Goal: Task Accomplishment & Management: Complete application form

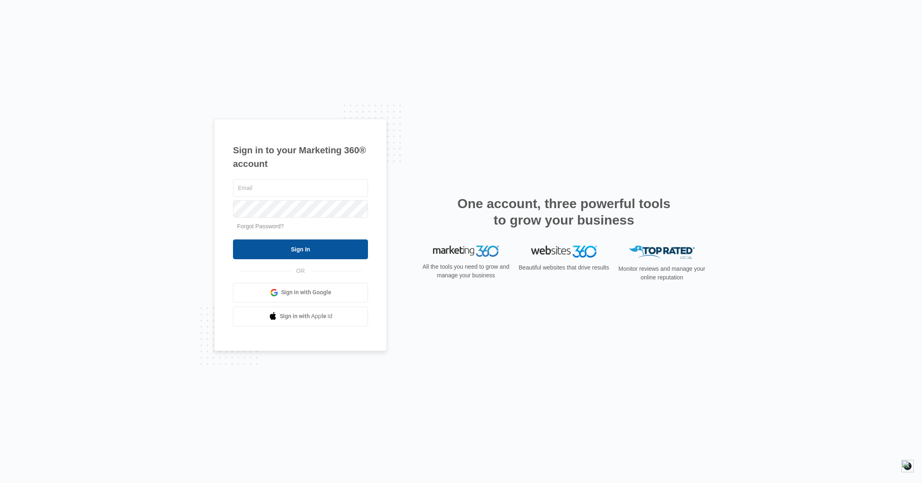
type input "[EMAIL_ADDRESS][DOMAIN_NAME]"
click at [308, 255] on input "Sign In" at bounding box center [300, 249] width 135 height 20
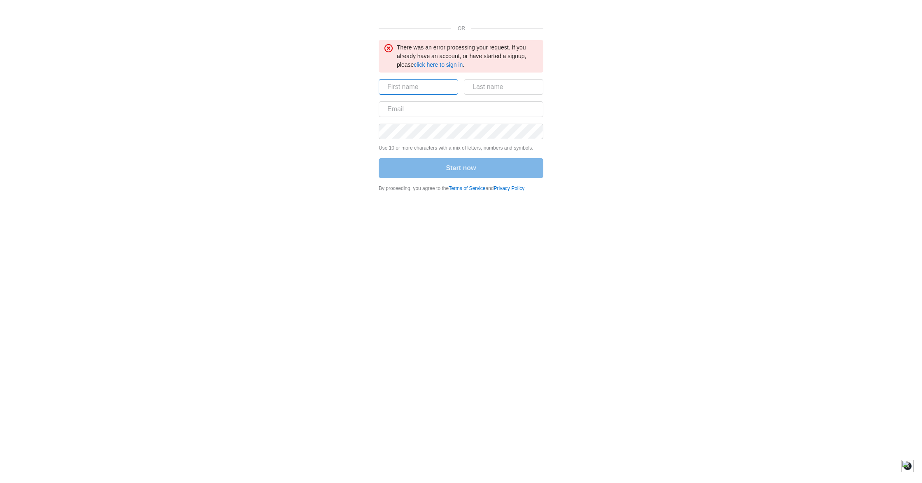
click at [425, 83] on input "text" at bounding box center [418, 87] width 79 height 16
type input "Ann Margaret"
type input "Villapando"
type input "ann@profitgrowthcatalysts.com"
drag, startPoint x: 436, startPoint y: 85, endPoint x: 397, endPoint y: 87, distance: 38.8
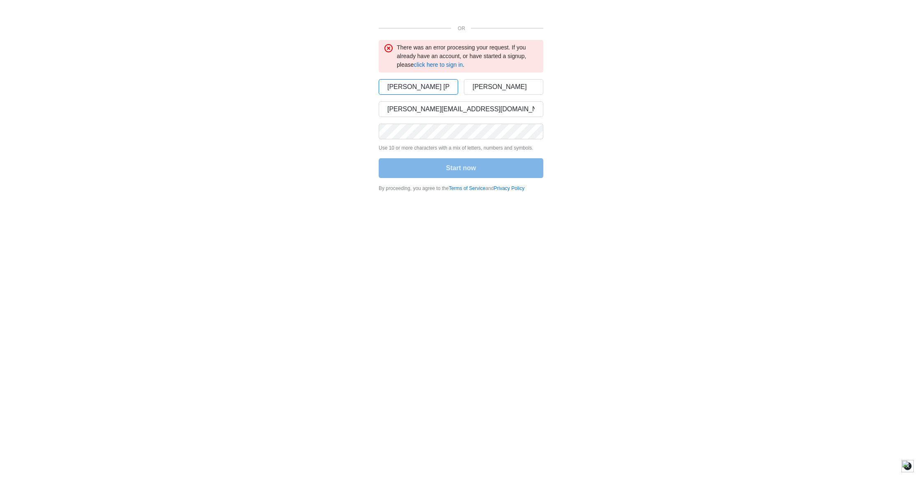
click at [397, 87] on input "Ann Margaret" at bounding box center [418, 87] width 79 height 16
type input "Ann"
drag, startPoint x: 513, startPoint y: 83, endPoint x: 469, endPoint y: 87, distance: 44.7
click at [469, 87] on input "Villapando" at bounding box center [503, 87] width 79 height 16
type input "X"
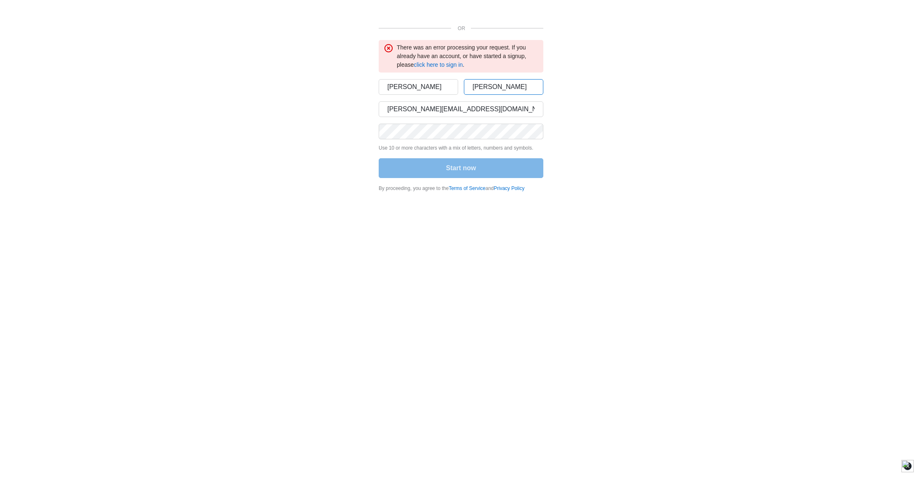
type input "Chavez"
click at [397, 169] on button "Start now" at bounding box center [461, 168] width 165 height 20
click at [439, 168] on button "Start now" at bounding box center [461, 168] width 165 height 20
